Goal: Task Accomplishment & Management: Manage account settings

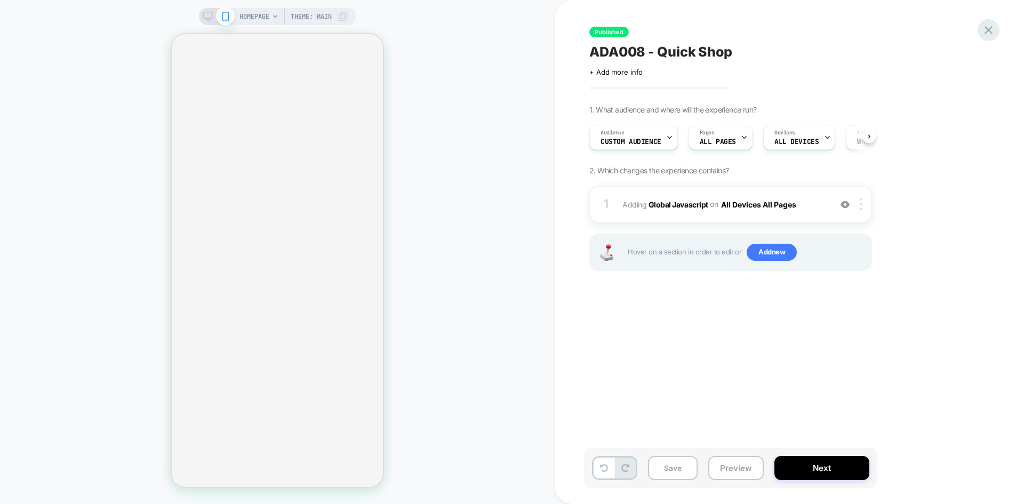
scroll to position [0, 1]
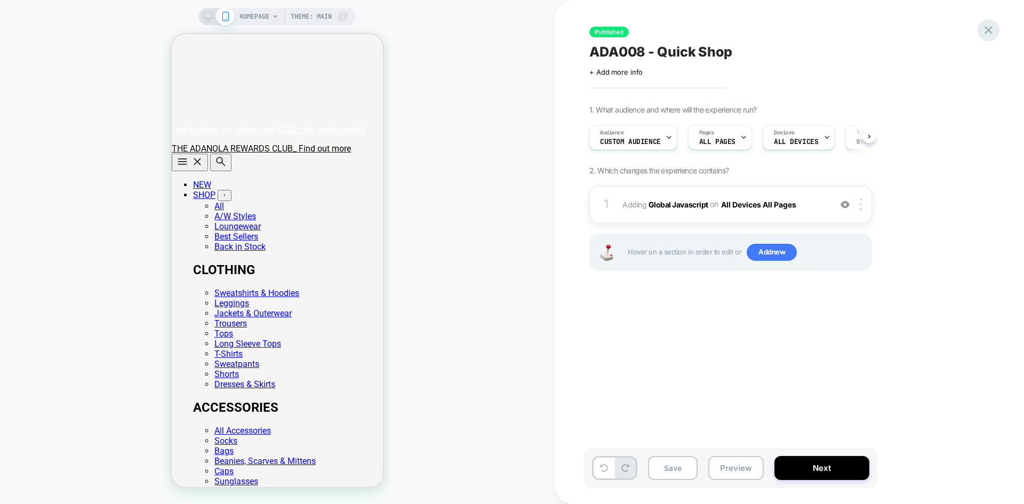
click at [993, 31] on icon at bounding box center [989, 30] width 14 height 14
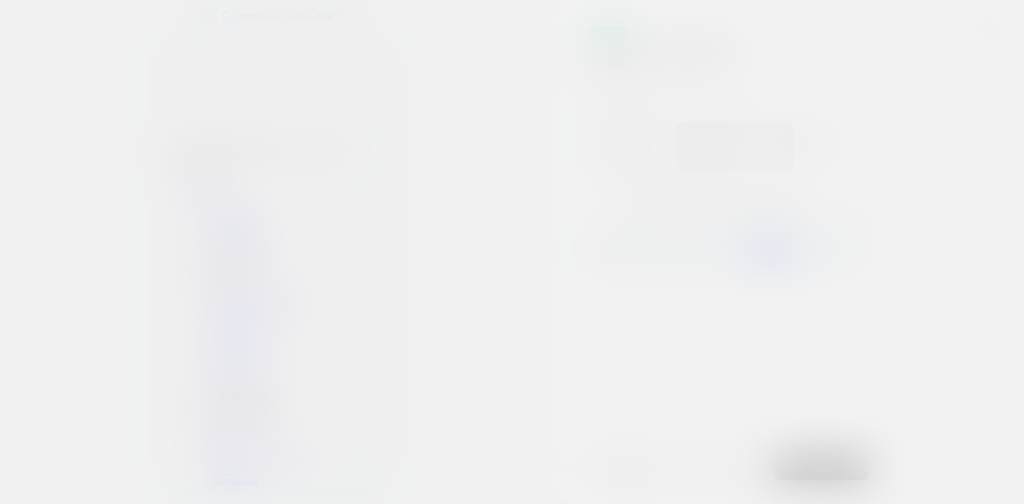
scroll to position [0, 0]
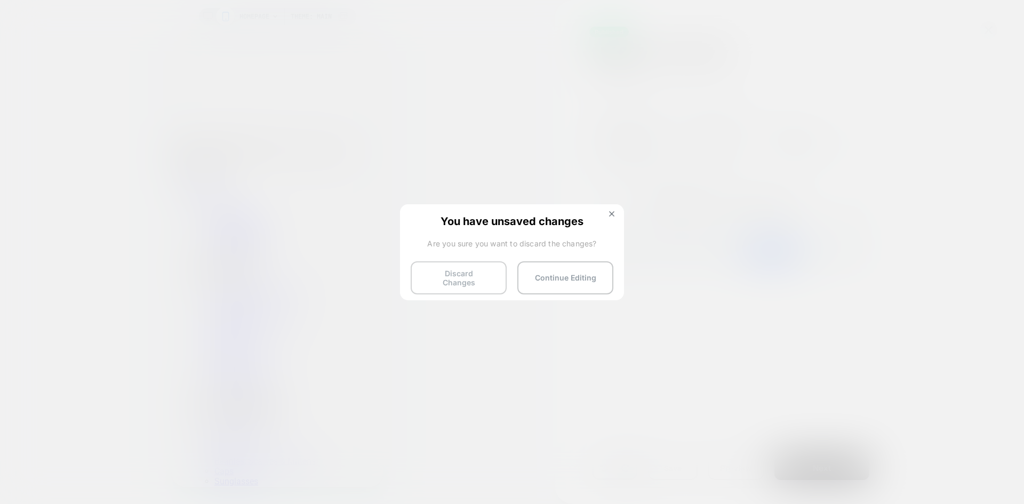
click at [461, 281] on button "Discard Changes" at bounding box center [459, 277] width 96 height 33
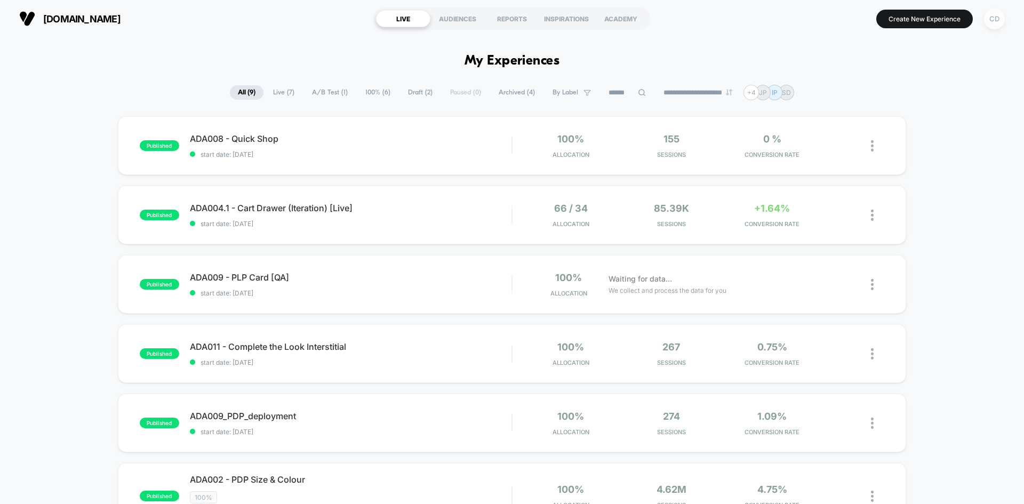
click at [997, 19] on div "CD" at bounding box center [994, 19] width 21 height 21
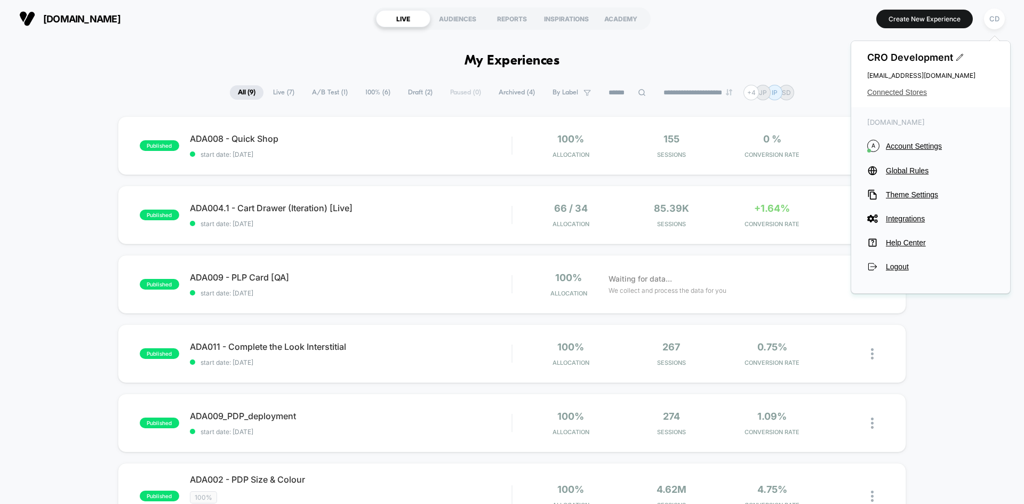
click at [903, 93] on span "Connected Stores" at bounding box center [930, 92] width 127 height 9
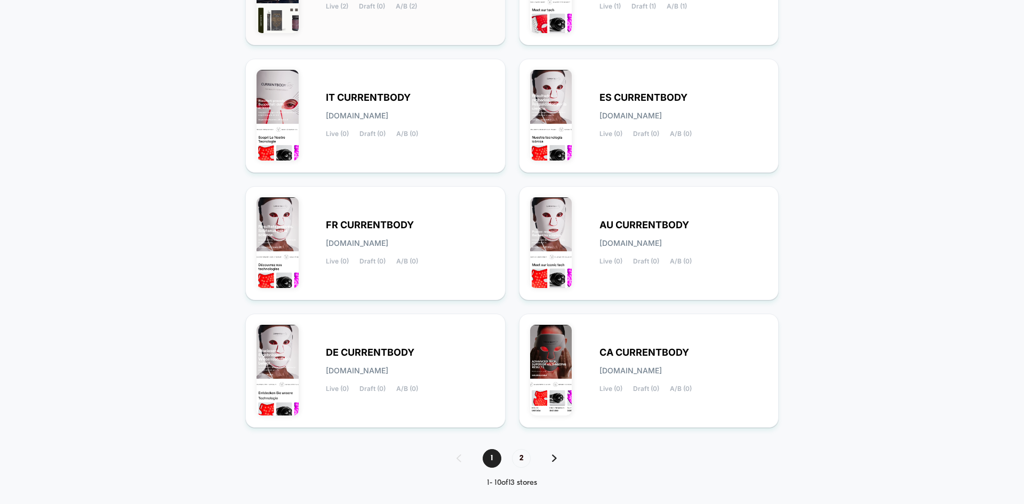
scroll to position [349, 0]
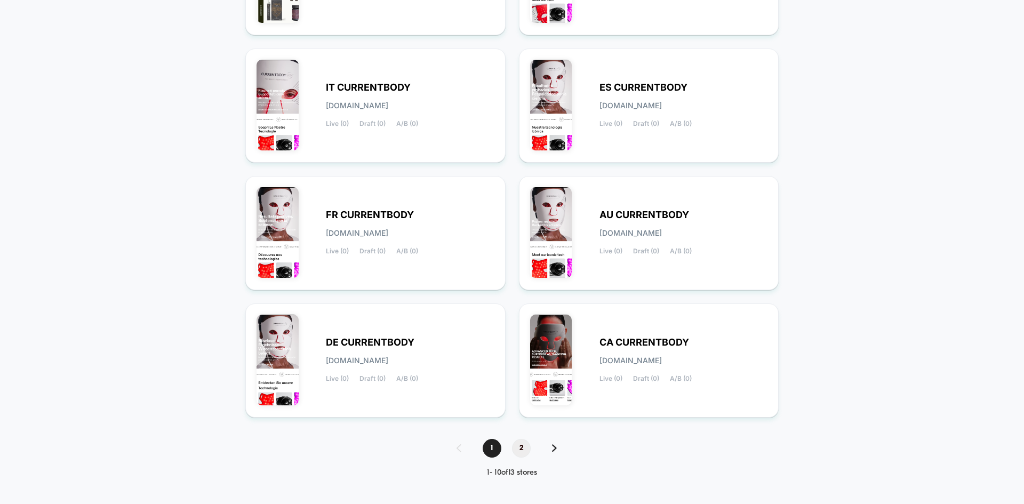
click at [522, 446] on span "2" at bounding box center [521, 448] width 19 height 19
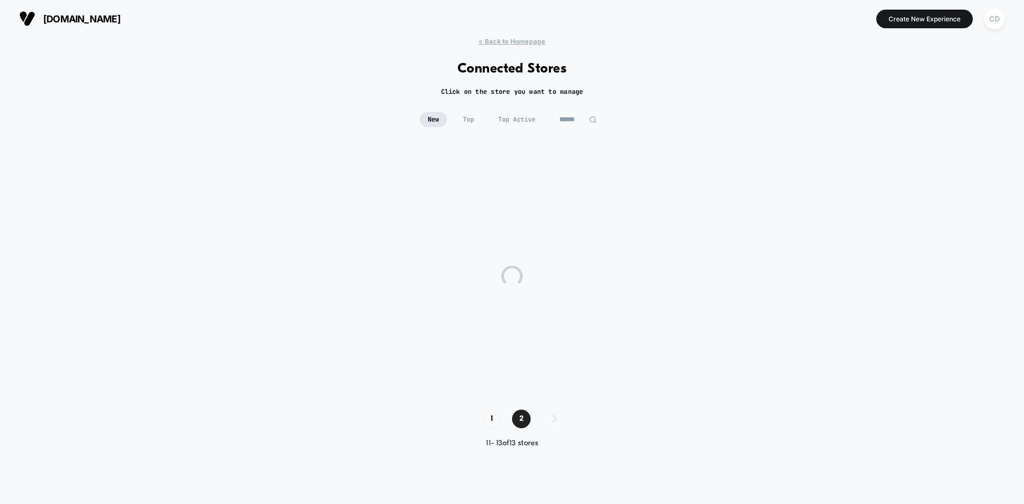
scroll to position [0, 0]
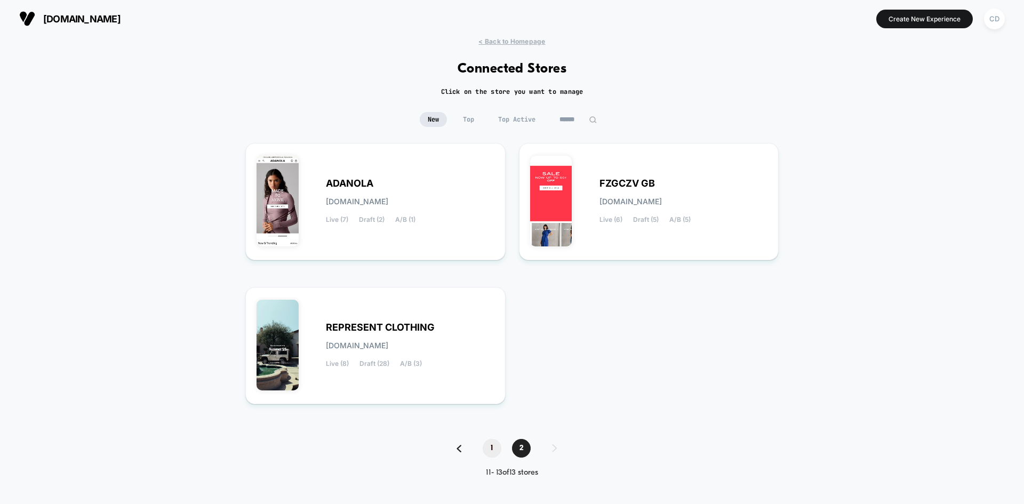
click at [489, 452] on span "1" at bounding box center [492, 448] width 19 height 19
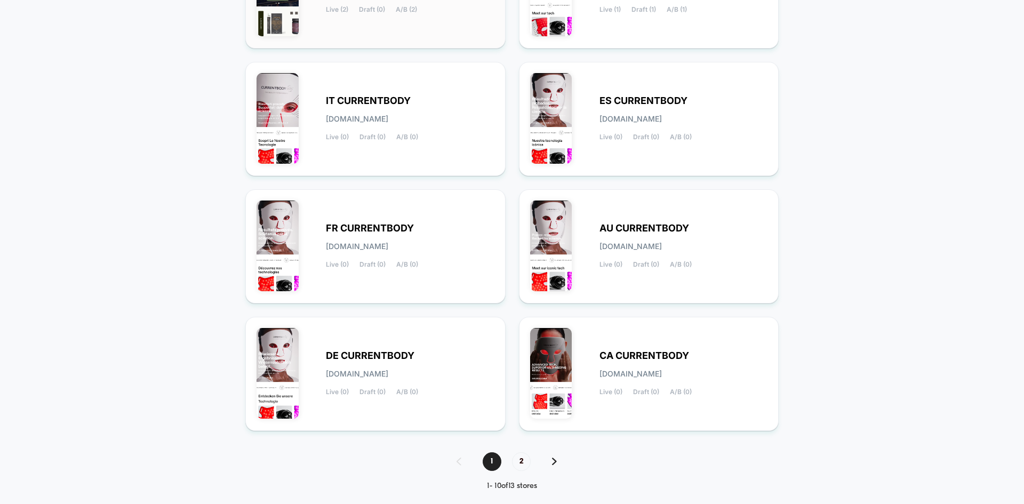
scroll to position [349, 0]
